Goal: Task Accomplishment & Management: Manage account settings

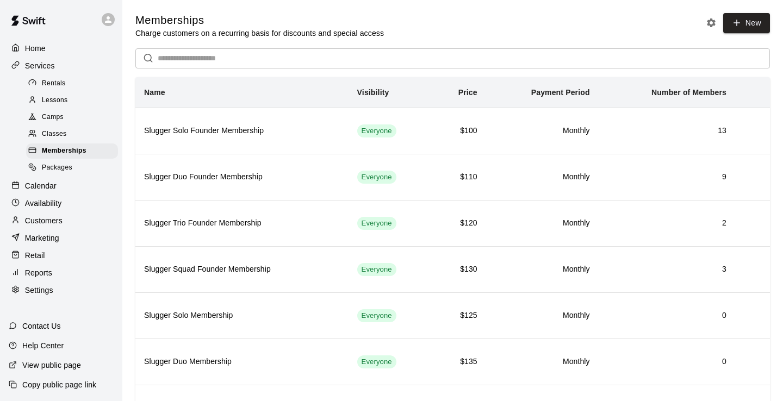
click at [66, 86] on div "Rentals" at bounding box center [72, 83] width 92 height 15
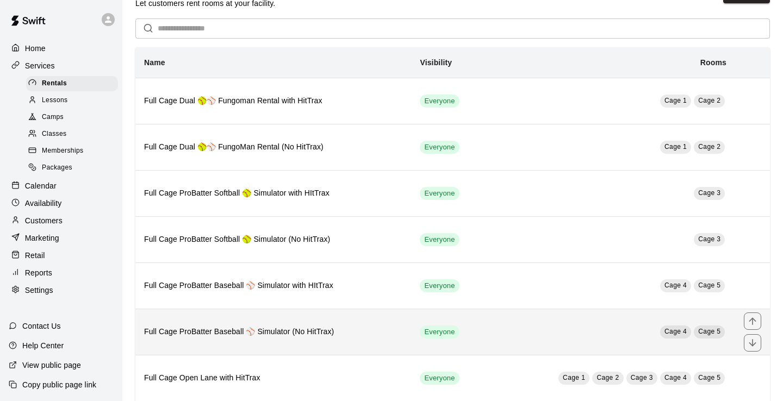
scroll to position [29, 0]
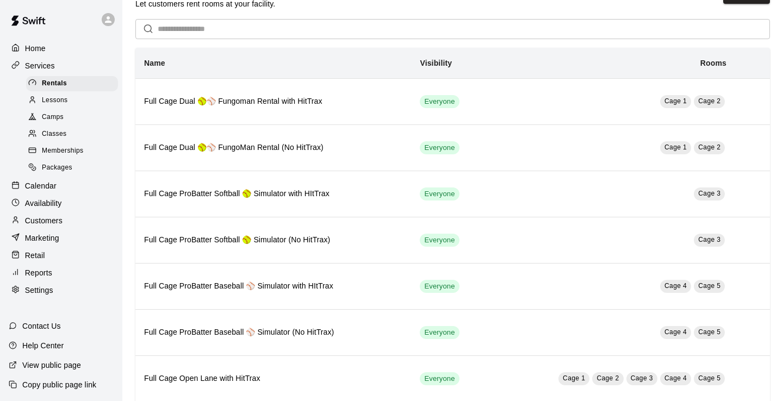
click at [41, 200] on p "Availability" at bounding box center [43, 203] width 37 height 11
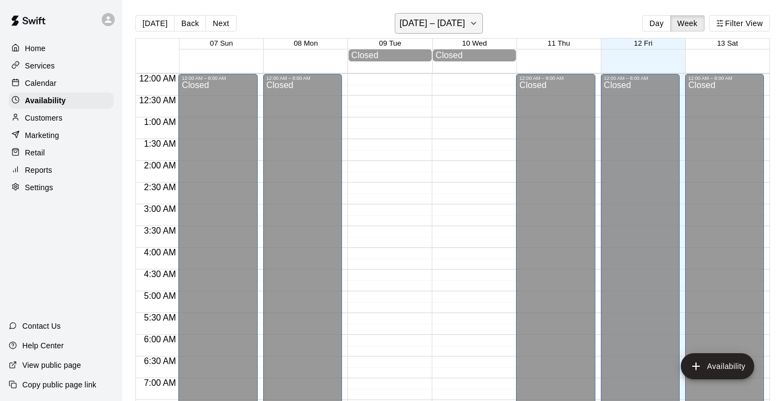
click at [476, 23] on icon "button" at bounding box center [473, 23] width 9 height 13
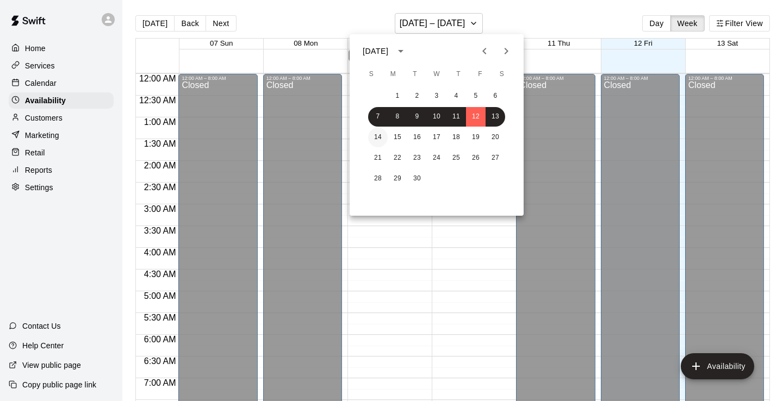
click at [379, 141] on button "14" at bounding box center [378, 138] width 20 height 20
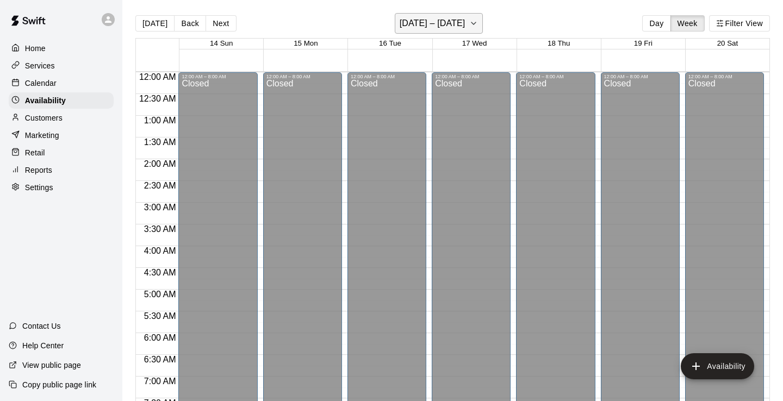
click at [483, 21] on button "September 14 – 20" at bounding box center [439, 23] width 89 height 21
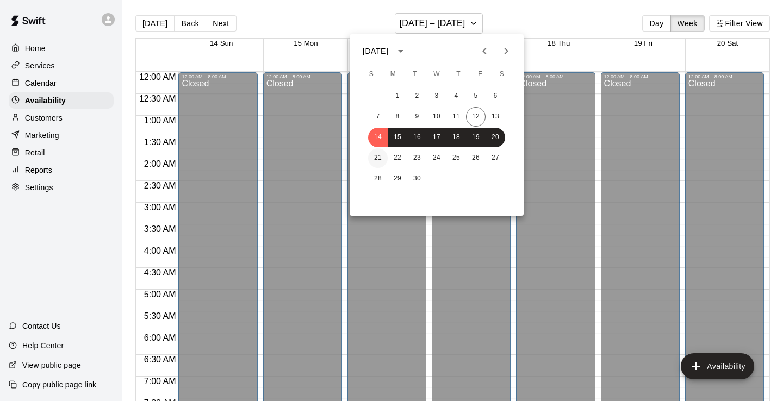
click at [376, 153] on button "21" at bounding box center [378, 158] width 20 height 20
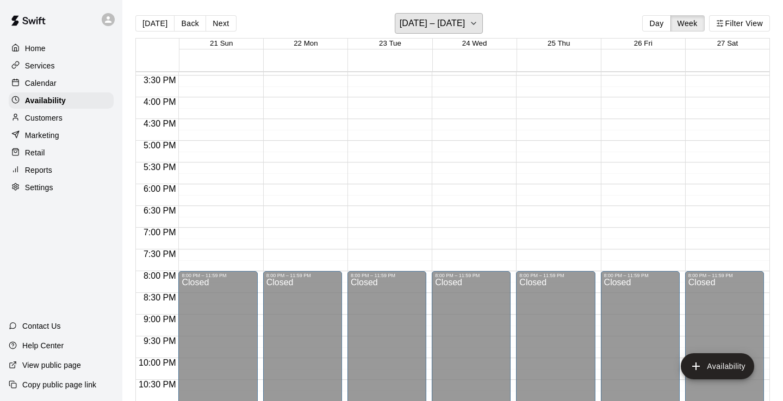
scroll to position [703, 0]
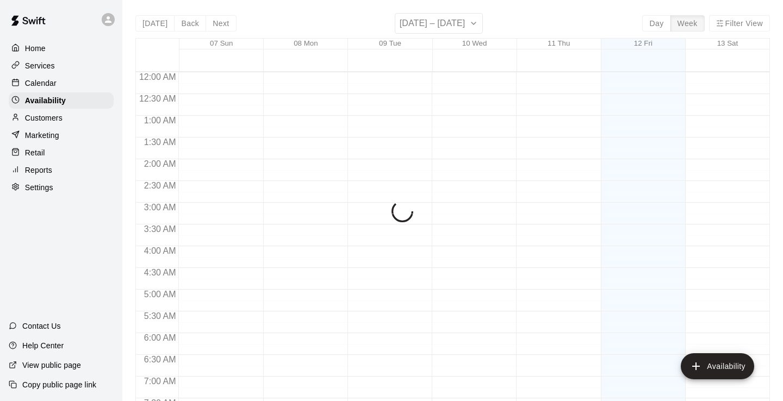
scroll to position [387, 0]
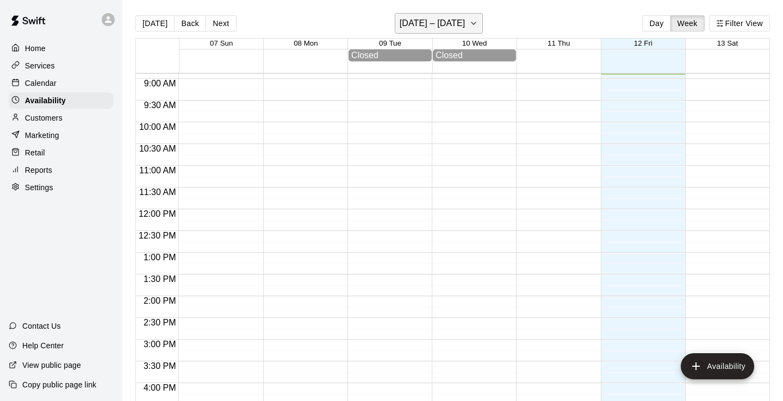
click at [447, 23] on h6 "[DATE] – [DATE]" at bounding box center [433, 23] width 66 height 15
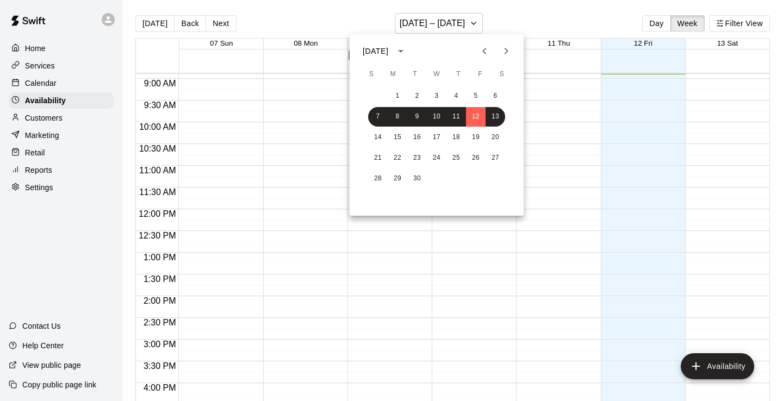
click at [32, 74] on div at bounding box center [391, 200] width 783 height 401
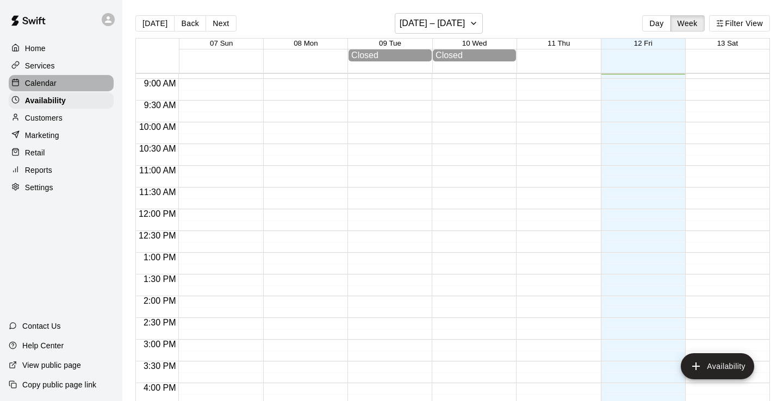
click at [35, 84] on p "Calendar" at bounding box center [41, 83] width 32 height 11
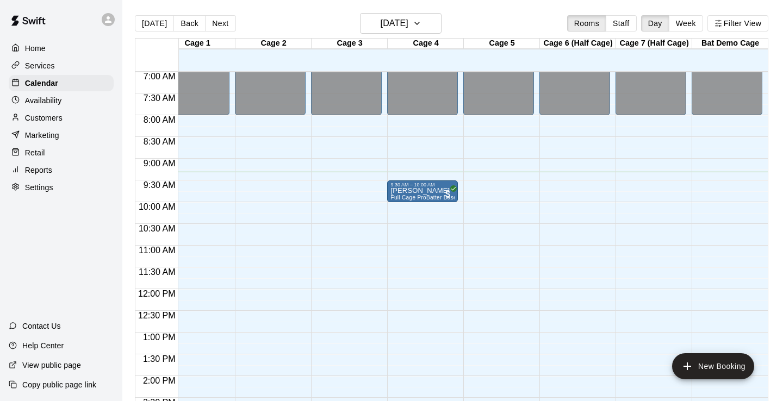
scroll to position [302, 20]
